Goal: Task Accomplishment & Management: Manage account settings

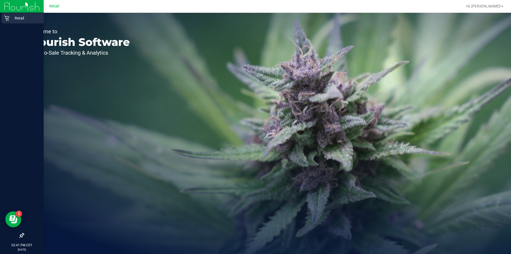
click at [8, 22] on div "Retail" at bounding box center [23, 18] width 42 height 11
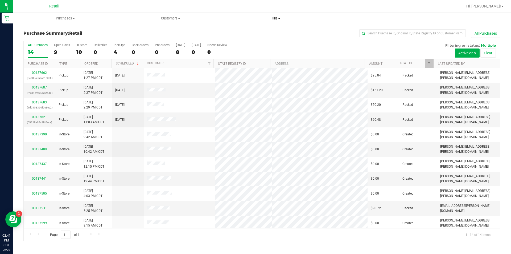
click at [279, 18] on span at bounding box center [279, 18] width 2 height 1
click at [244, 33] on span "Manage tills" at bounding box center [241, 32] width 36 height 5
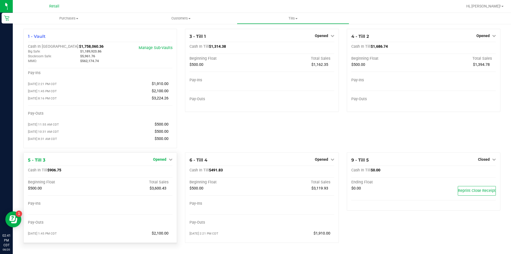
click at [170, 161] on icon at bounding box center [171, 159] width 4 height 4
click at [161, 172] on link "Close Till" at bounding box center [160, 170] width 14 height 4
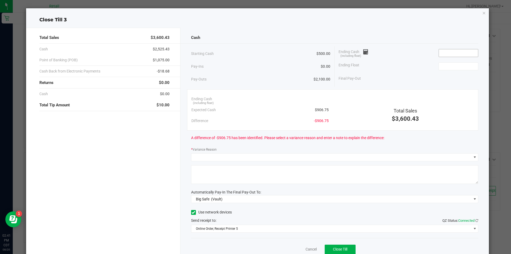
click at [446, 53] on input at bounding box center [458, 52] width 39 height 7
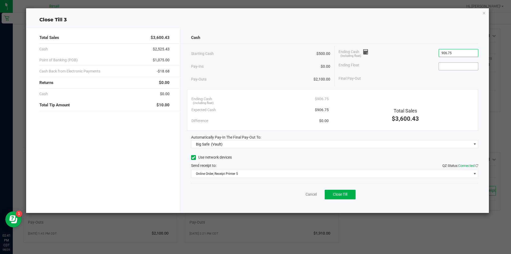
click at [449, 67] on input at bounding box center [458, 66] width 39 height 7
type input "$906.75"
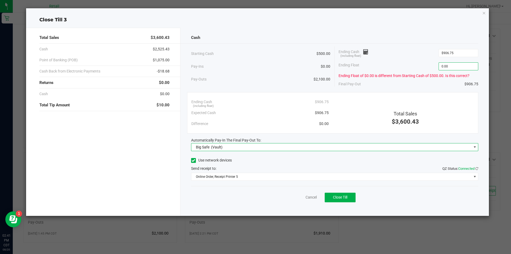
click at [475, 147] on span at bounding box center [475, 147] width 4 height 4
type input "$0.00"
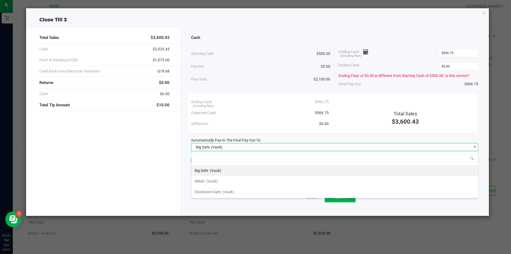
scroll to position [8, 287]
click at [199, 183] on span "MIMO" at bounding box center [200, 181] width 10 height 4
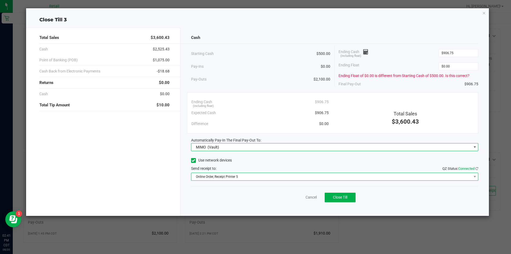
click at [227, 177] on span "Online Order, Receipt Printer 5" at bounding box center [332, 176] width 280 height 7
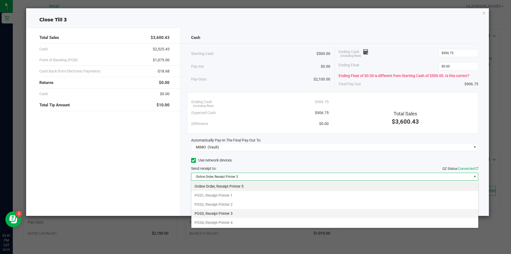
click at [226, 214] on li "POS3, Receipt Printer 3" at bounding box center [335, 213] width 287 height 9
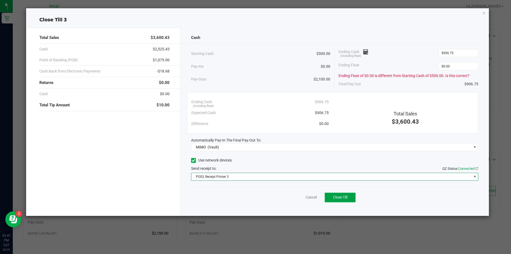
click at [344, 196] on span "Close Till" at bounding box center [340, 197] width 14 height 4
click at [484, 14] on icon "button" at bounding box center [485, 13] width 4 height 6
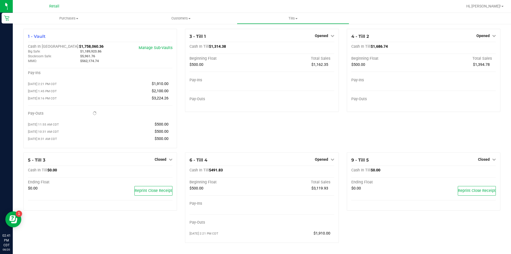
click at [503, 6] on span at bounding box center [503, 6] width 2 height 1
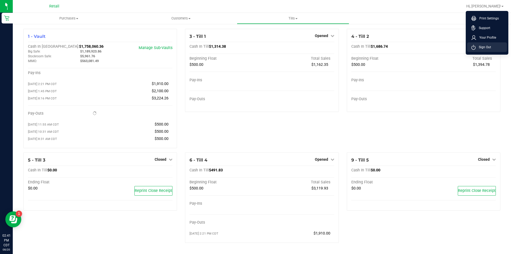
click at [483, 47] on span "Sign Out" at bounding box center [483, 46] width 15 height 5
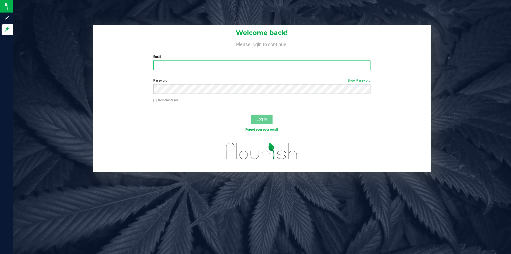
click at [218, 66] on input "Email" at bounding box center [261, 65] width 217 height 10
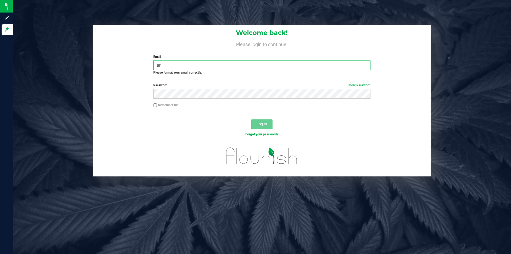
type input "[PERSON_NAME][EMAIL_ADDRESS][PERSON_NAME][DOMAIN_NAME]"
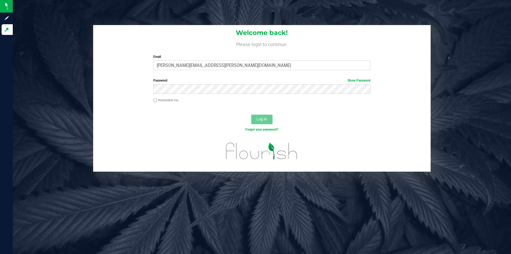
click at [181, 81] on label "Password Show Password" at bounding box center [261, 80] width 217 height 5
click at [266, 117] on span "Log In" at bounding box center [262, 119] width 10 height 4
click at [262, 120] on span "Log In" at bounding box center [262, 119] width 10 height 4
